Goal: Task Accomplishment & Management: Manage account settings

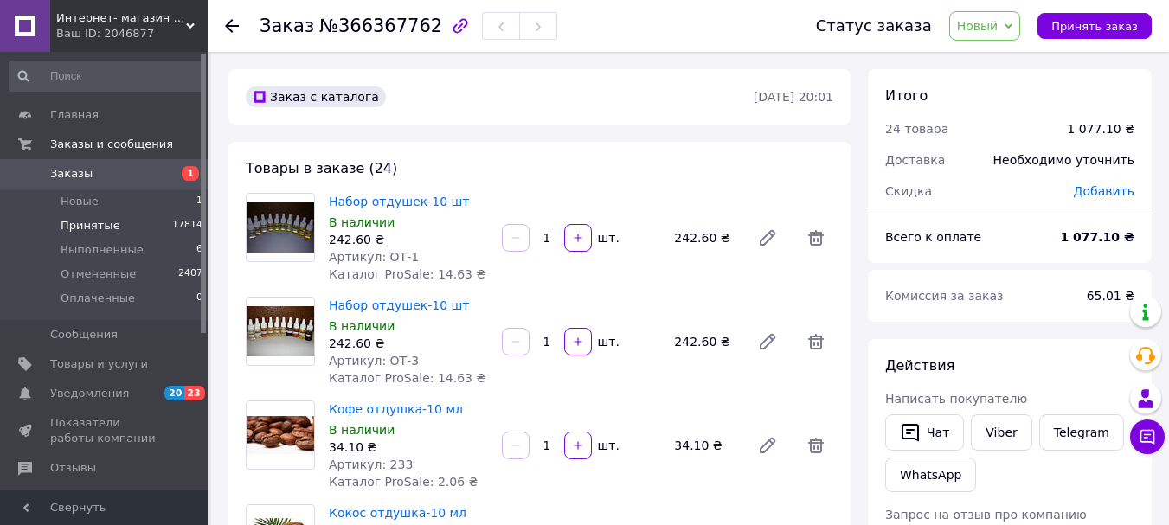
click at [86, 222] on span "Принятые" at bounding box center [91, 226] width 60 height 16
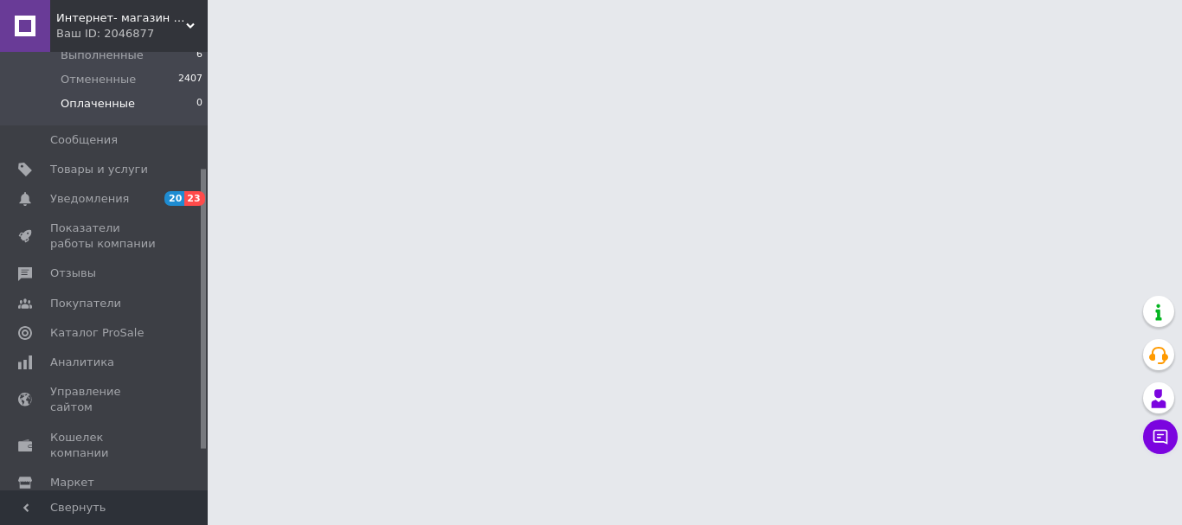
scroll to position [245, 0]
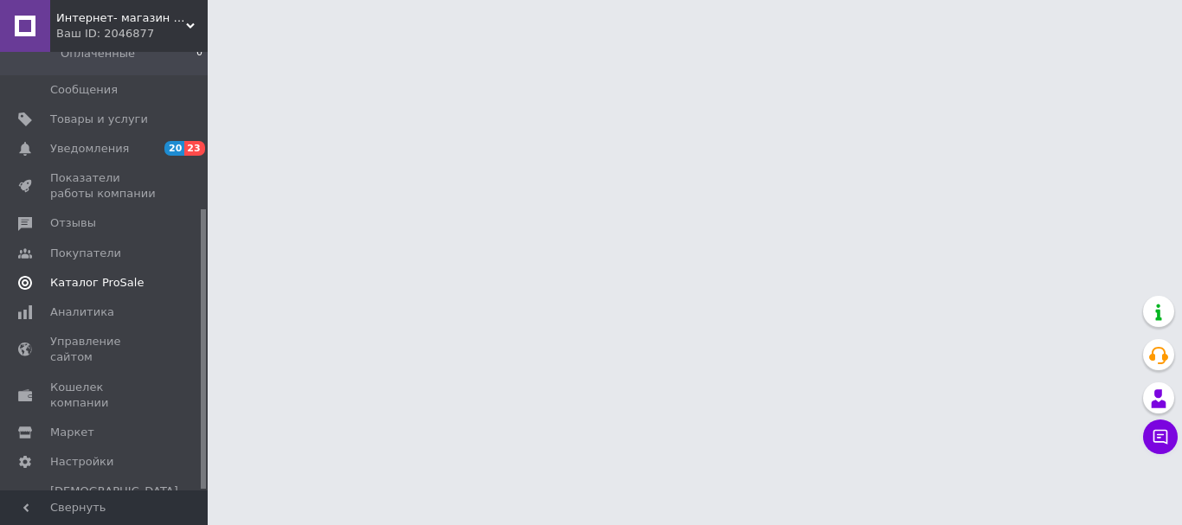
click at [84, 281] on span "Каталог ProSale" at bounding box center [96, 283] width 93 height 16
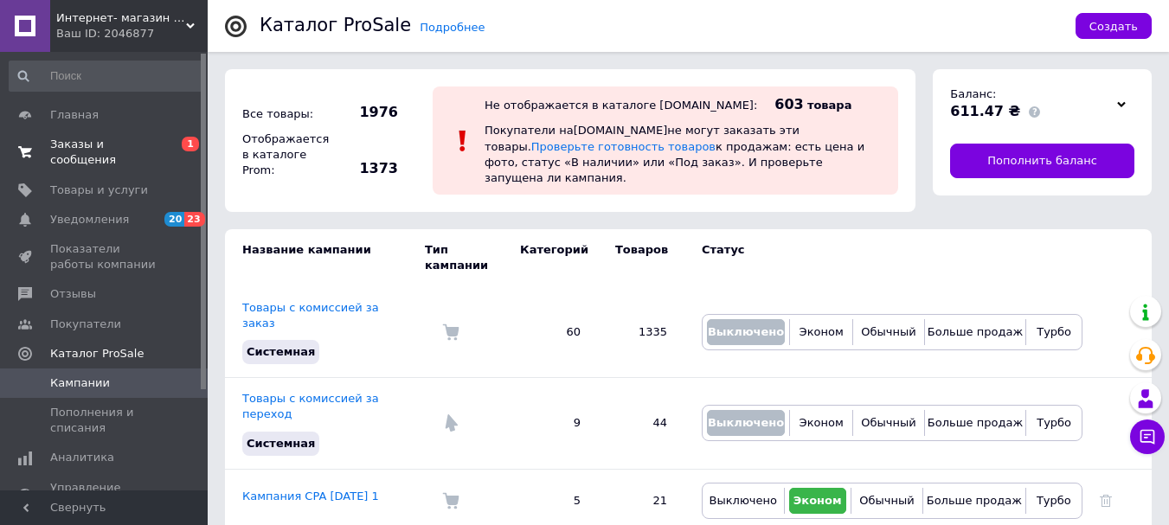
click at [87, 147] on span "Заказы и сообщения" at bounding box center [105, 152] width 110 height 31
